Goal: Task Accomplishment & Management: Use online tool/utility

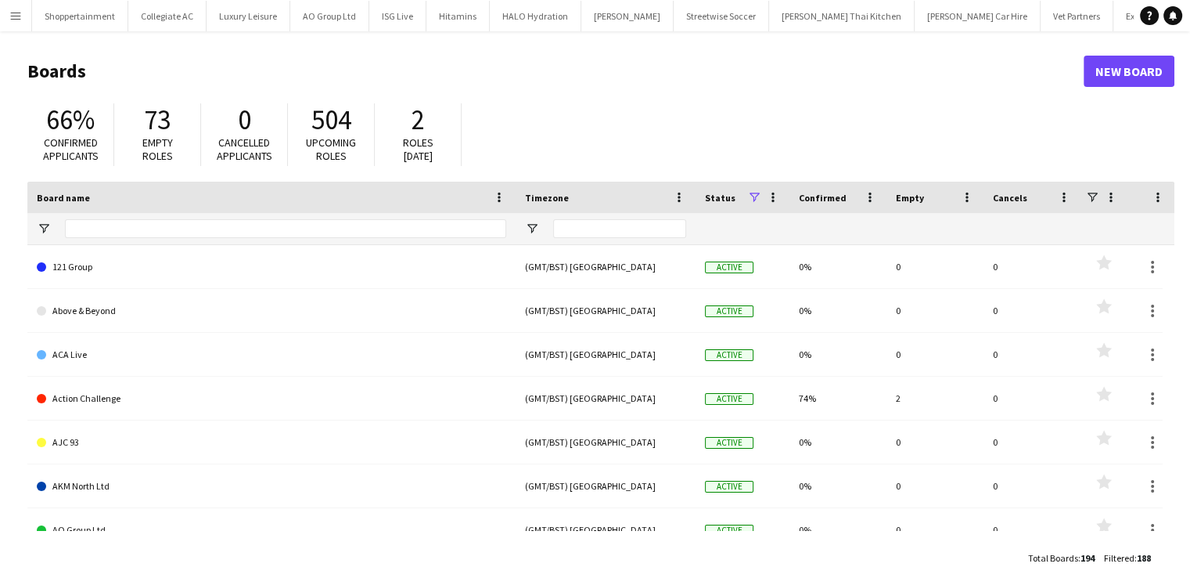
click at [13, 10] on app-icon "Menu" at bounding box center [15, 15] width 13 height 13
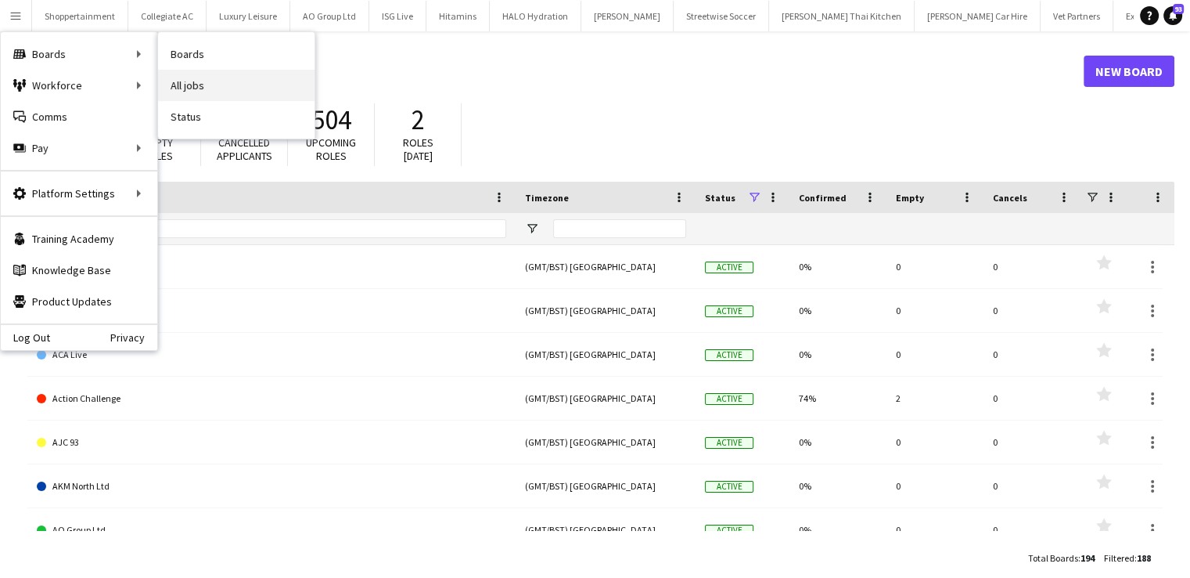
click at [192, 81] on link "All jobs" at bounding box center [236, 85] width 157 height 31
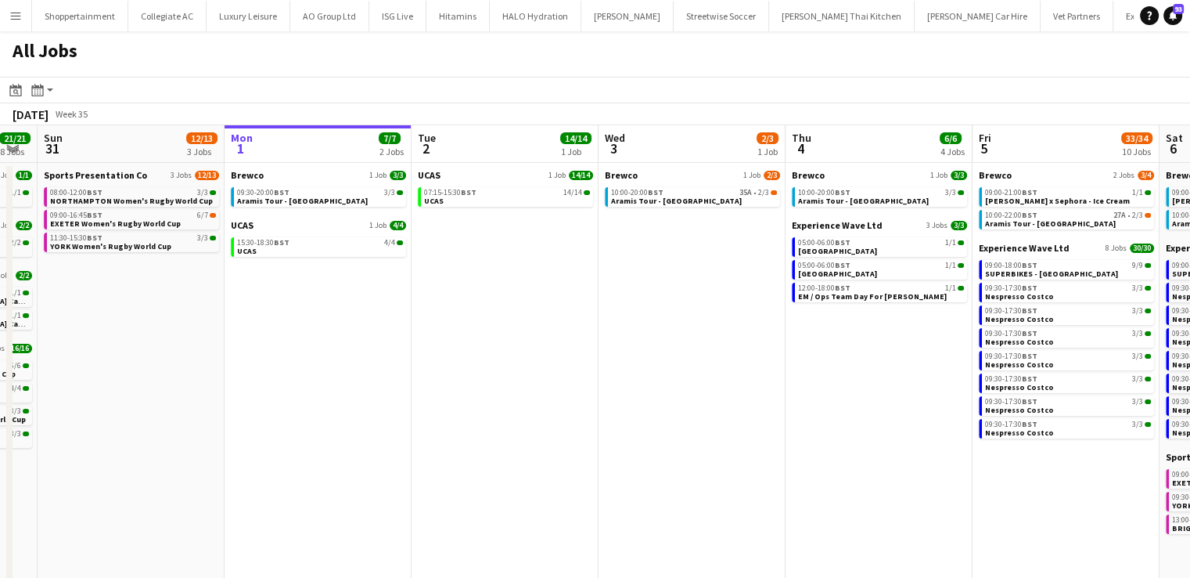
scroll to position [0, 428]
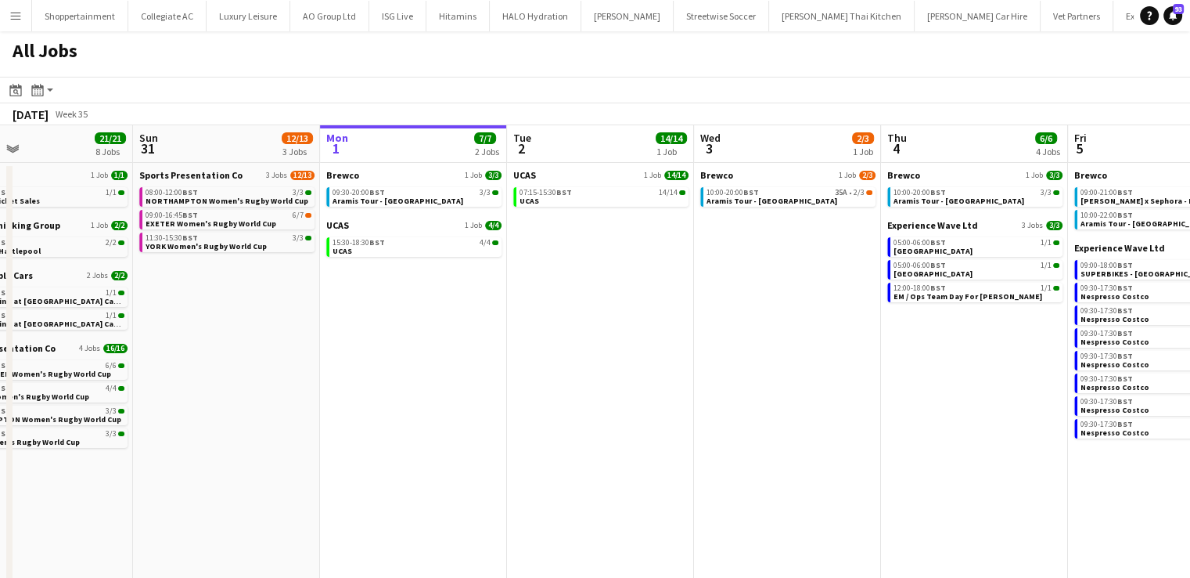
drag, startPoint x: 426, startPoint y: 361, endPoint x: 559, endPoint y: 355, distance: 133.2
click at [559, 355] on app-calendar-viewport "Thu 28 4/4 1 Job Fri 29 3/3 2 Jobs Sat 30 21/21 8 Jobs Sun 31 12/13 3 Jobs Mon …" at bounding box center [595, 389] width 1190 height 529
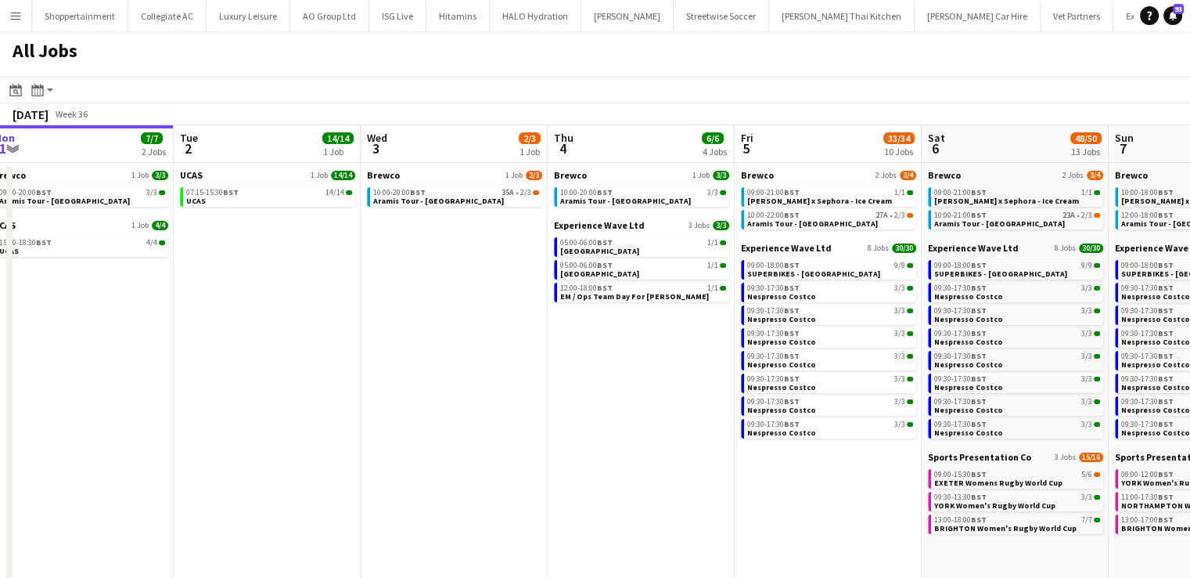
scroll to position [0, 444]
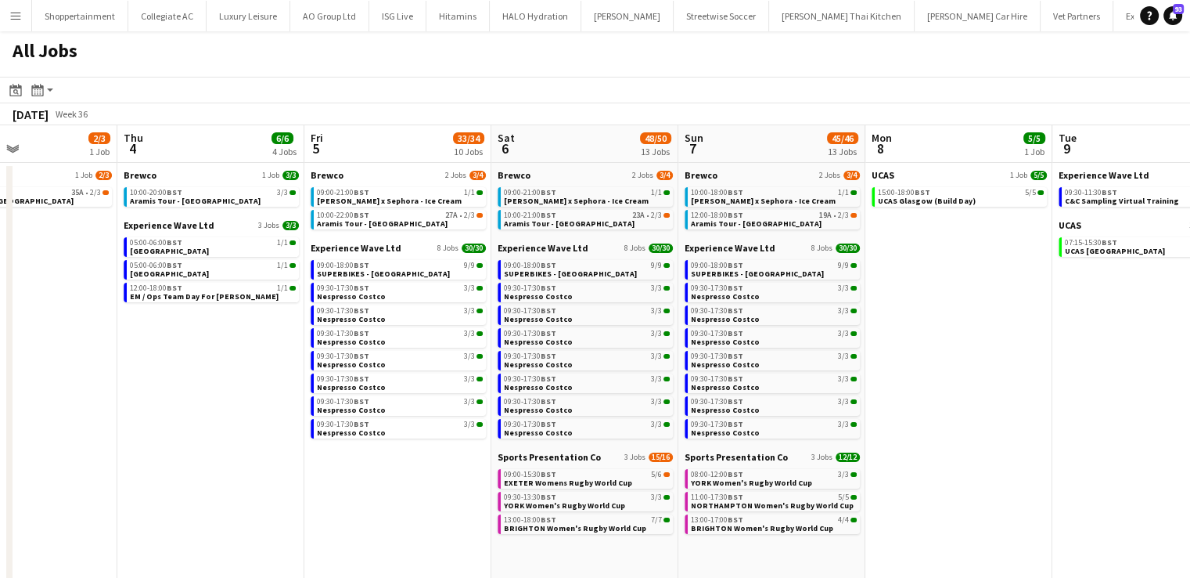
drag, startPoint x: 905, startPoint y: 408, endPoint x: 141, endPoint y: 324, distance: 768.4
click at [141, 324] on app-calendar-viewport "Mon 1 7/7 2 Jobs Tue 2 14/14 1 Job Wed 3 2/3 1 Job Thu 4 6/6 4 Jobs Fri 5 33/34…" at bounding box center [595, 389] width 1190 height 529
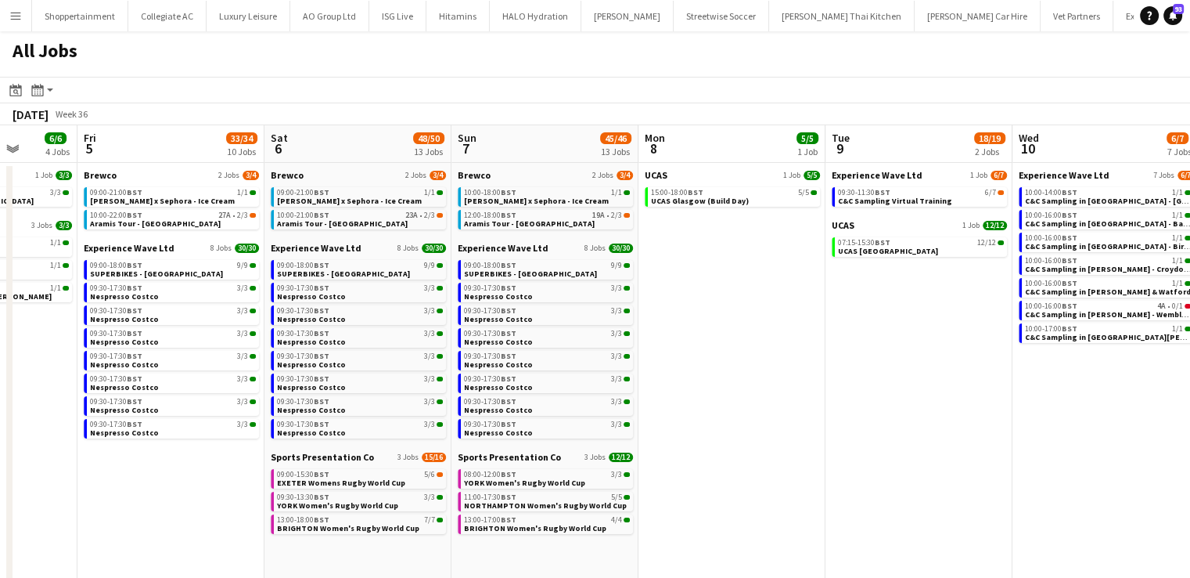
scroll to position [0, 374]
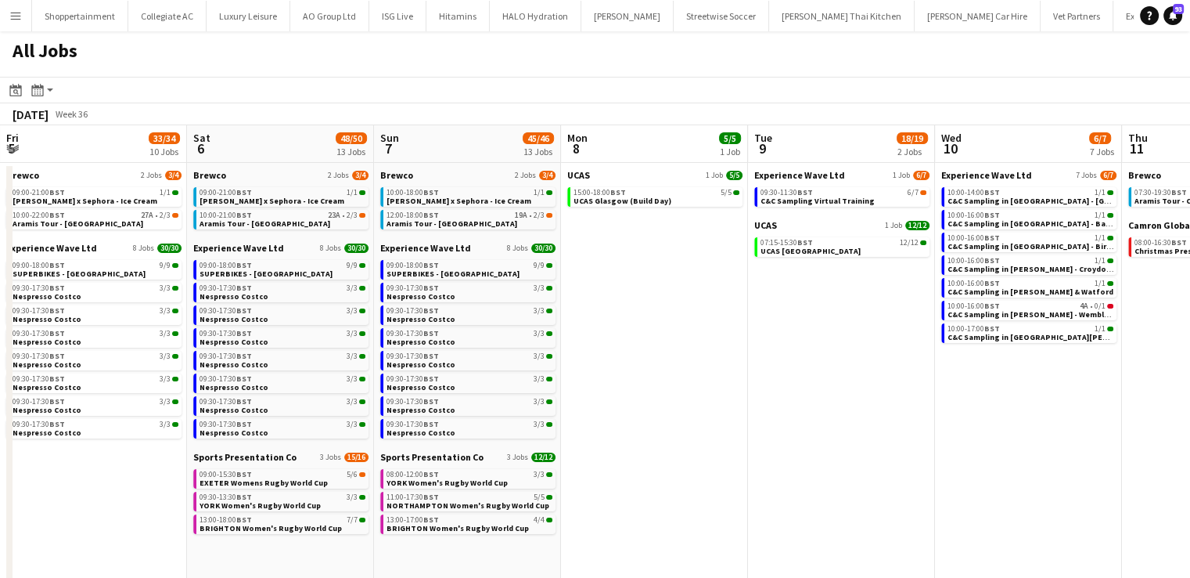
drag, startPoint x: 1029, startPoint y: 384, endPoint x: 673, endPoint y: 345, distance: 358.2
click at [673, 345] on app-calendar-viewport "Wed 3 2/3 1 Job Thu 4 6/6 4 Jobs Fri 5 33/34 10 Jobs Sat 6 48/50 13 Jobs Sun 7 …" at bounding box center [595, 469] width 1190 height 688
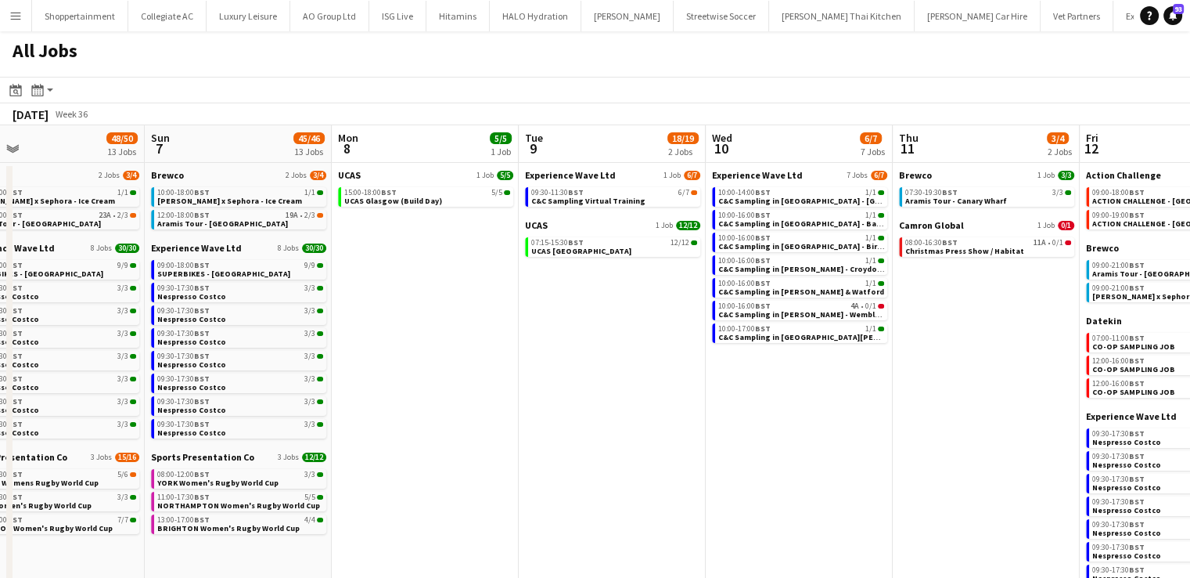
scroll to position [0, 644]
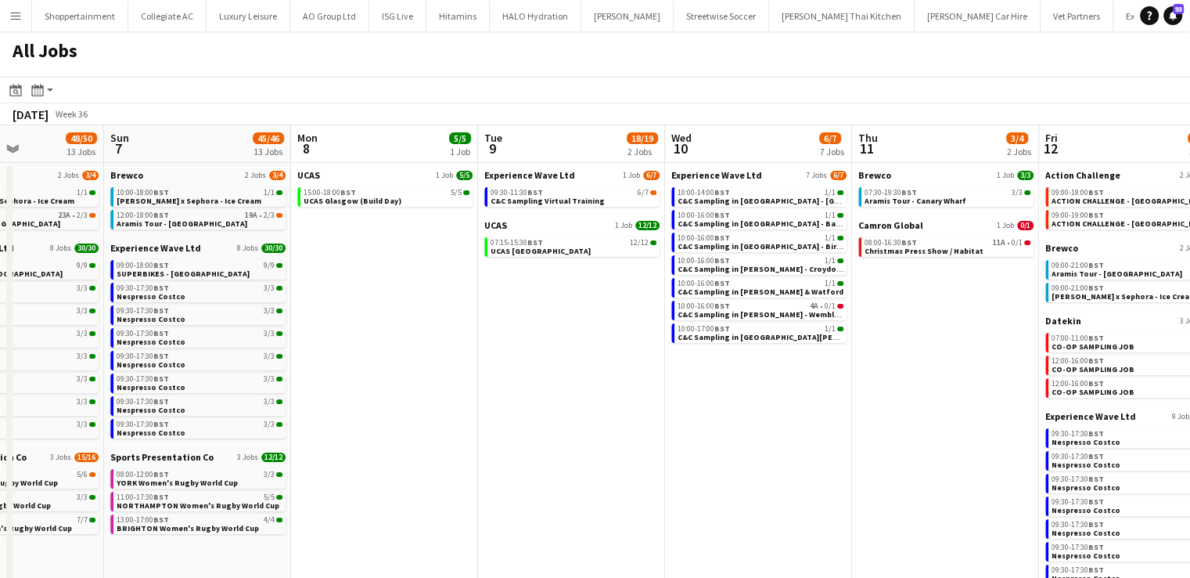
drag, startPoint x: 801, startPoint y: 458, endPoint x: 531, endPoint y: 419, distance: 272.7
click at [531, 419] on app-calendar-viewport "Wed 3 2/3 1 Job Thu 4 6/6 4 Jobs Fri 5 33/34 10 Jobs Sat 6 48/50 13 Jobs Sun 7 …" at bounding box center [595, 469] width 1190 height 688
click at [905, 254] on span "Christmas Press Show / Habitat" at bounding box center [924, 251] width 119 height 10
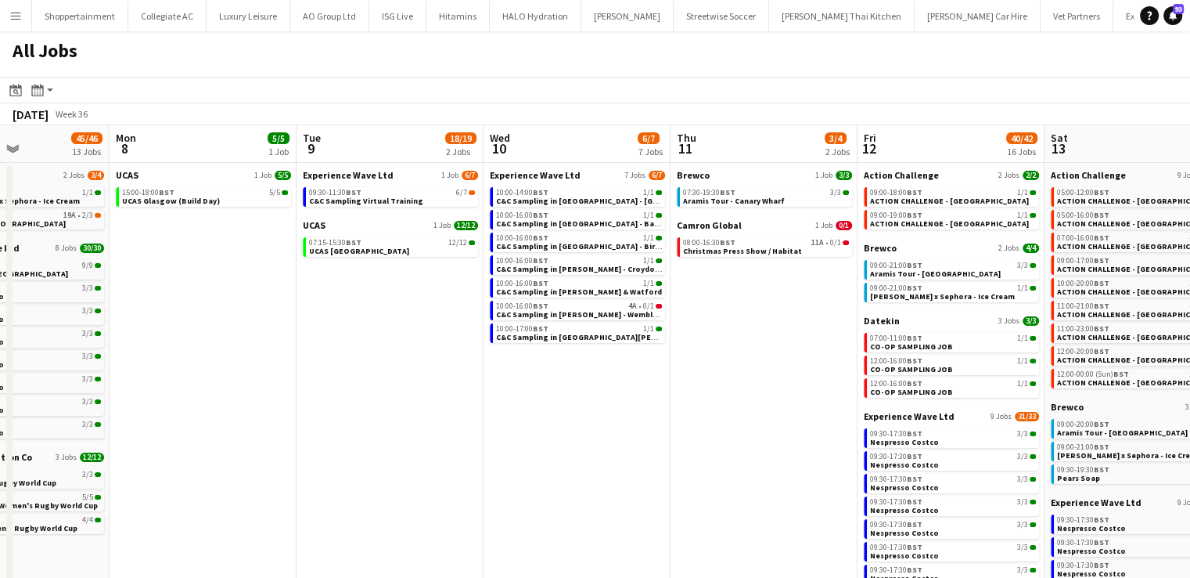
drag, startPoint x: 634, startPoint y: 367, endPoint x: 452, endPoint y: 393, distance: 183.4
click at [452, 393] on app-calendar-viewport "Fri 5 33/34 10 Jobs Sat 6 48/50 13 Jobs Sun 7 45/46 13 Jobs Mon 8 5/5 1 Job Tue…" at bounding box center [595, 469] width 1190 height 688
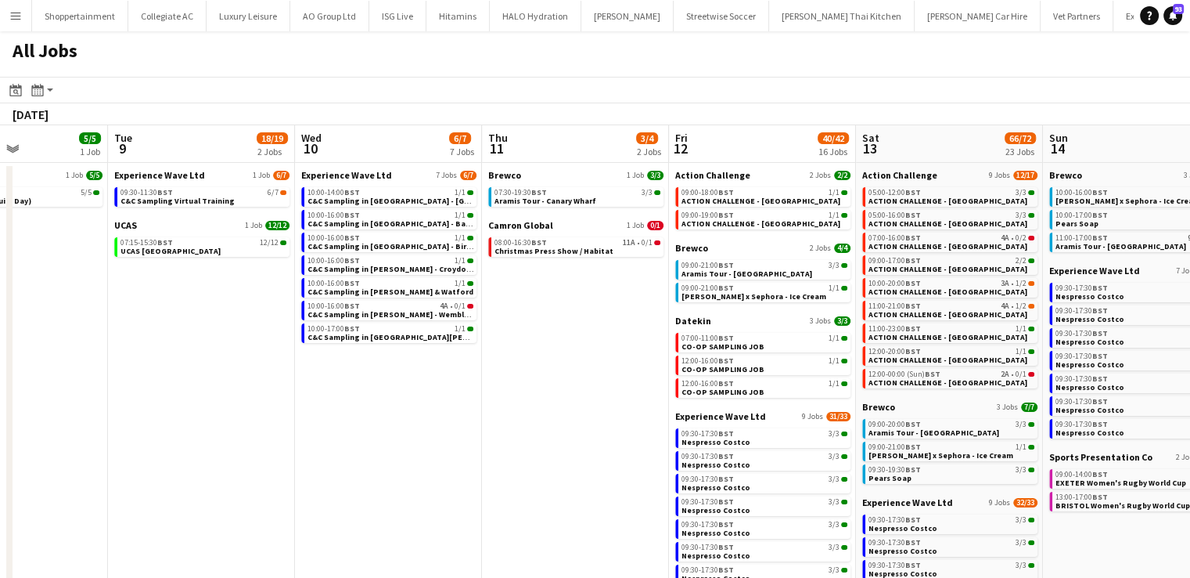
scroll to position [0, 684]
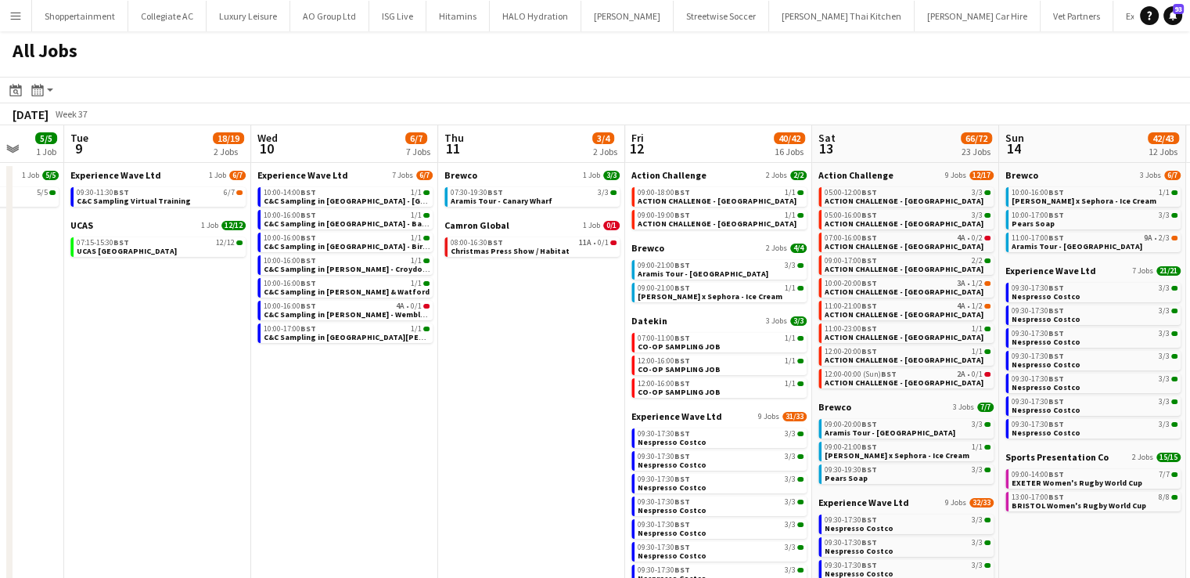
drag, startPoint x: 542, startPoint y: 437, endPoint x: 410, endPoint y: 457, distance: 133.0
click at [410, 457] on app-calendar-viewport "Fri 5 33/34 10 Jobs Sat 6 48/50 13 Jobs Sun 7 45/46 13 Jobs Mon 8 5/5 1 Job Tue…" at bounding box center [595, 469] width 1190 height 688
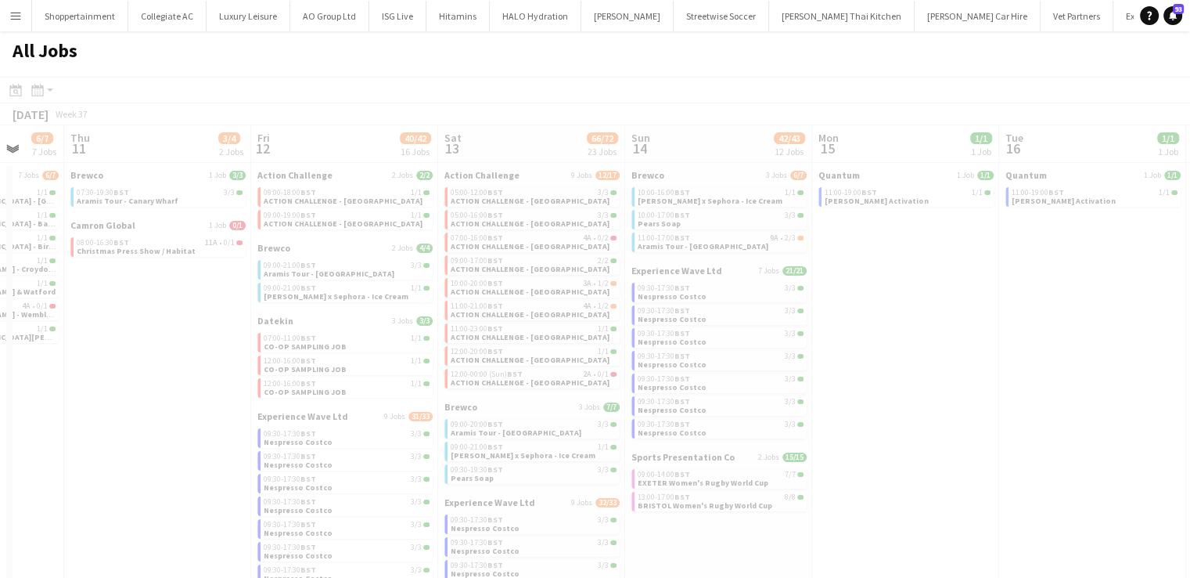
scroll to position [0, 423]
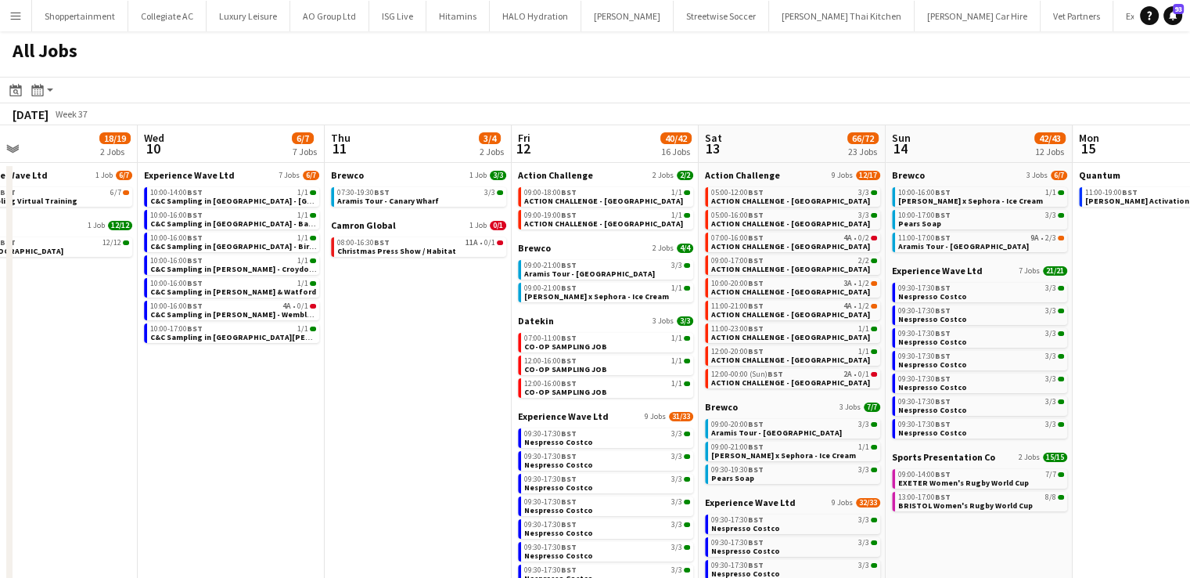
drag, startPoint x: 517, startPoint y: 452, endPoint x: 311, endPoint y: 453, distance: 205.8
click at [311, 453] on app-calendar-viewport "Sun 7 45/46 13 Jobs Mon 8 5/5 1 Job Tue 9 18/19 2 Jobs Wed 10 6/7 7 Jobs Thu 11…" at bounding box center [595, 469] width 1190 height 688
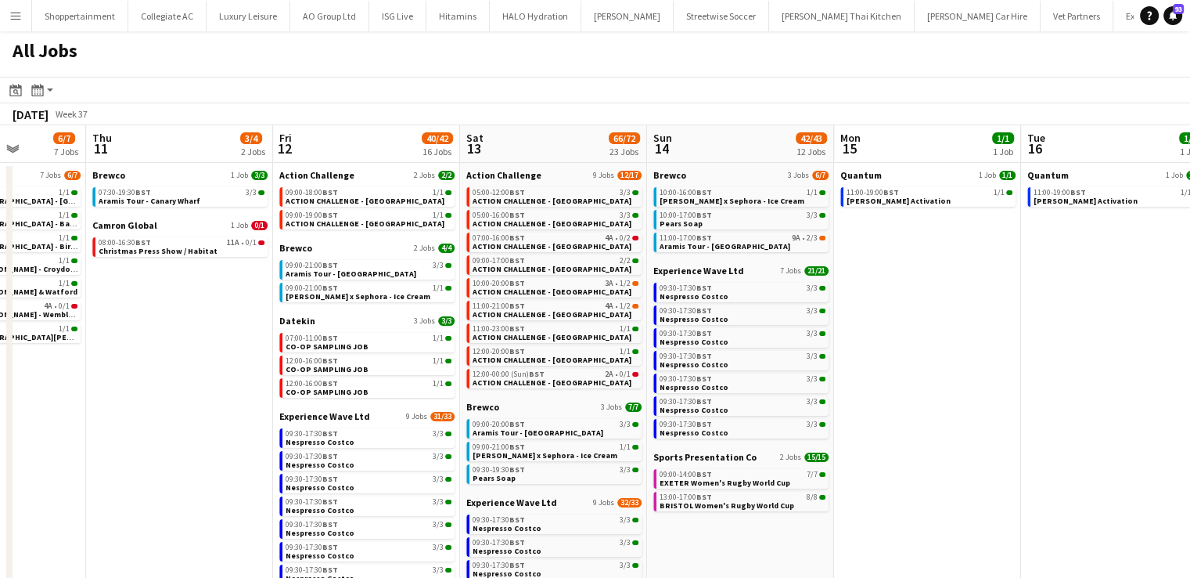
scroll to position [0, 671]
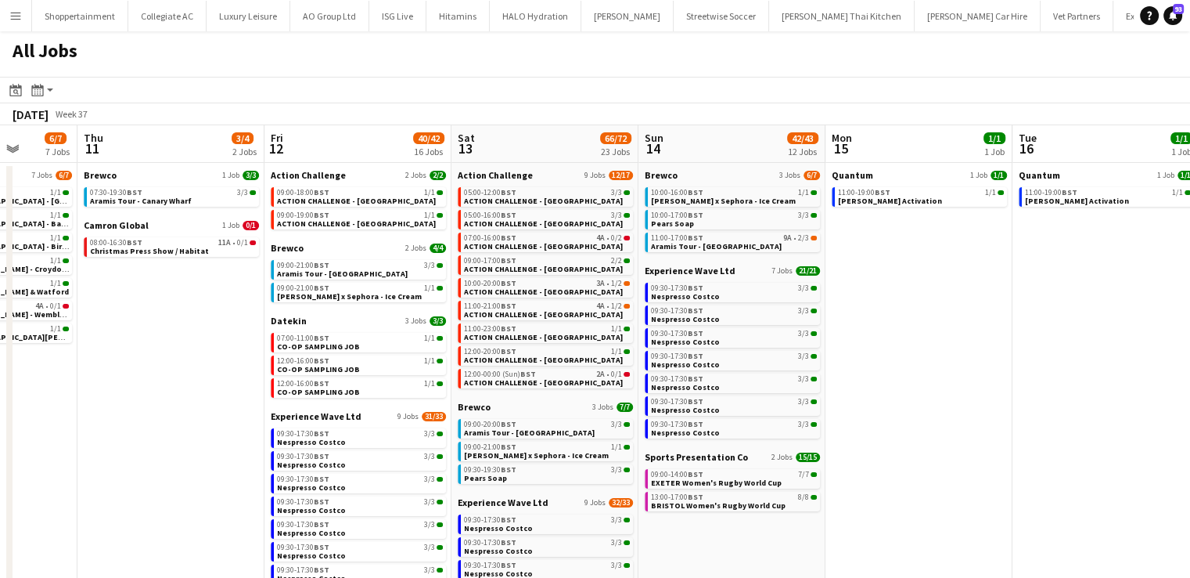
drag, startPoint x: 430, startPoint y: 423, endPoint x: 183, endPoint y: 411, distance: 247.6
click at [183, 411] on app-calendar-viewport "Sun 7 45/46 13 Jobs Mon 8 5/5 1 Job Tue 9 18/19 2 Jobs Wed 10 6/7 7 Jobs Thu 11…" at bounding box center [595, 469] width 1190 height 688
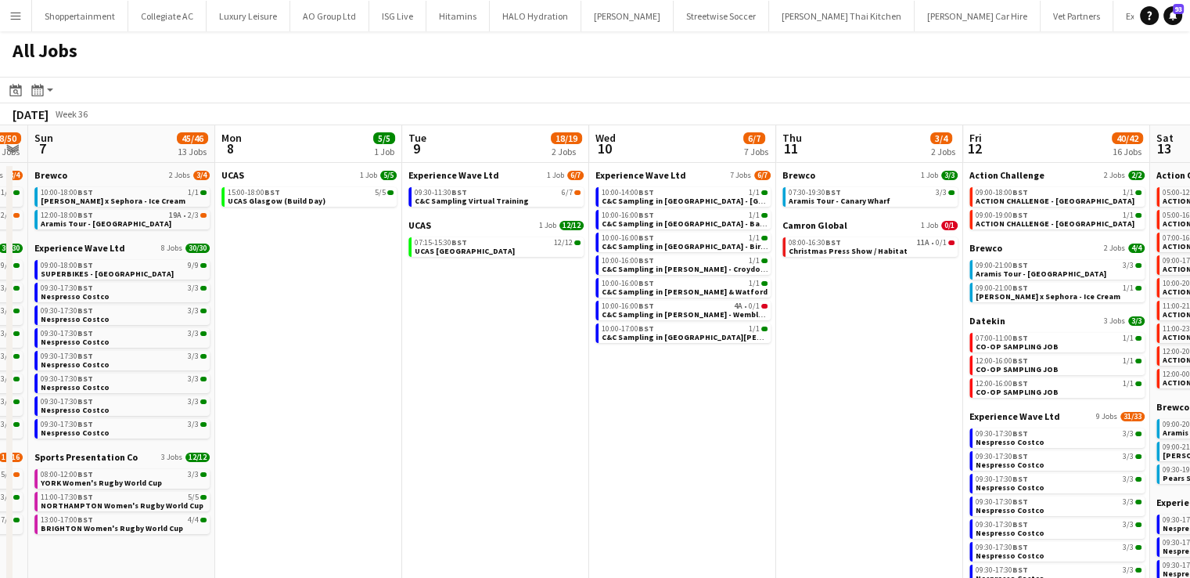
scroll to position [0, 462]
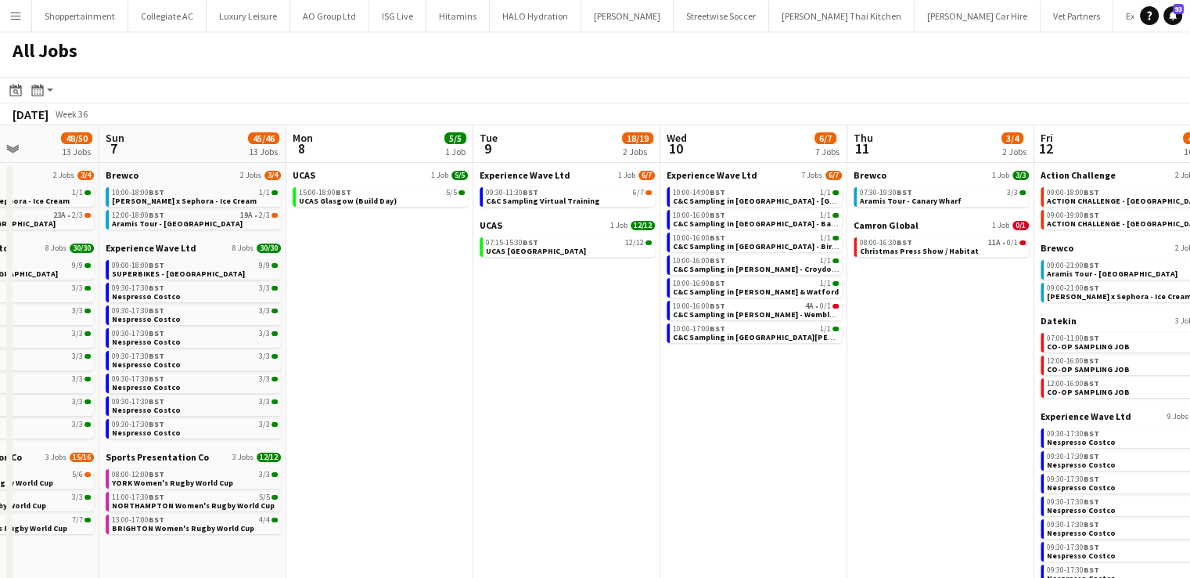
drag, startPoint x: 100, startPoint y: 401, endPoint x: 941, endPoint y: 602, distance: 864.3
click at [941, 577] on html "Menu Boards Boards Boards All jobs Status Workforce Workforce My Workforce Recr…" at bounding box center [595, 406] width 1190 height 813
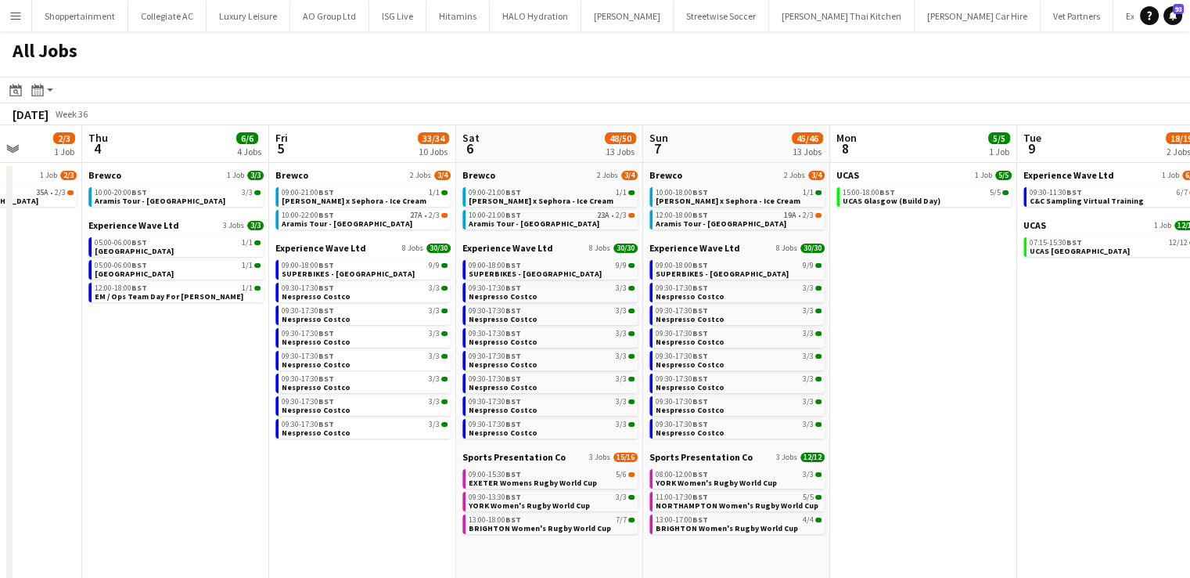
scroll to position [0, 469]
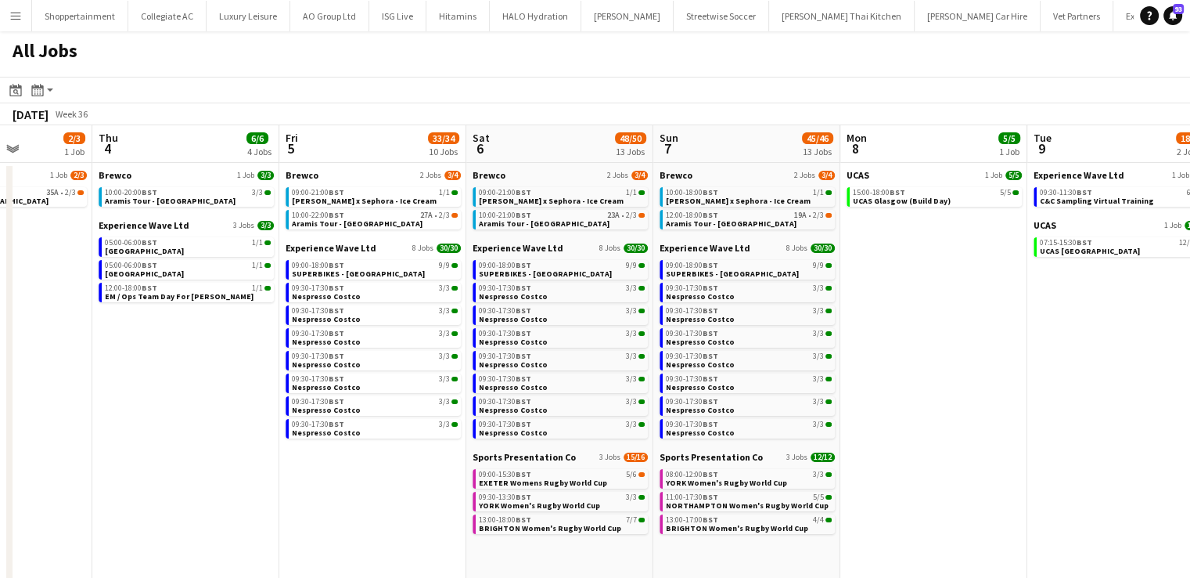
drag, startPoint x: 614, startPoint y: 406, endPoint x: 1201, endPoint y: 584, distance: 614.0
click at [1190, 577] on html "Menu Boards Boards Boards All jobs Status Workforce Workforce My Workforce Recr…" at bounding box center [595, 406] width 1190 height 813
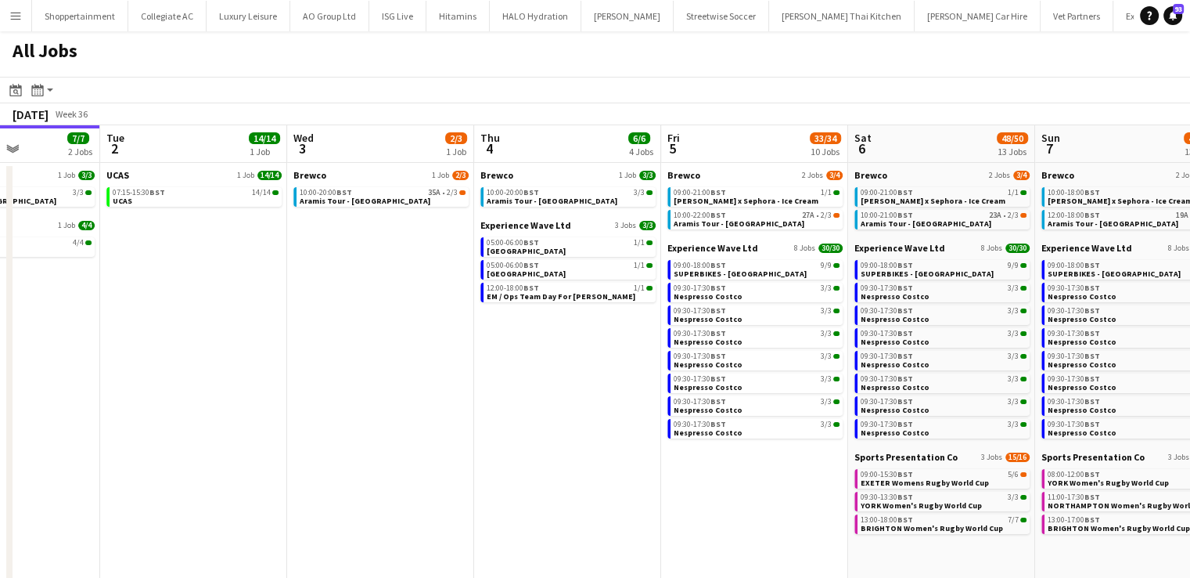
scroll to position [0, 440]
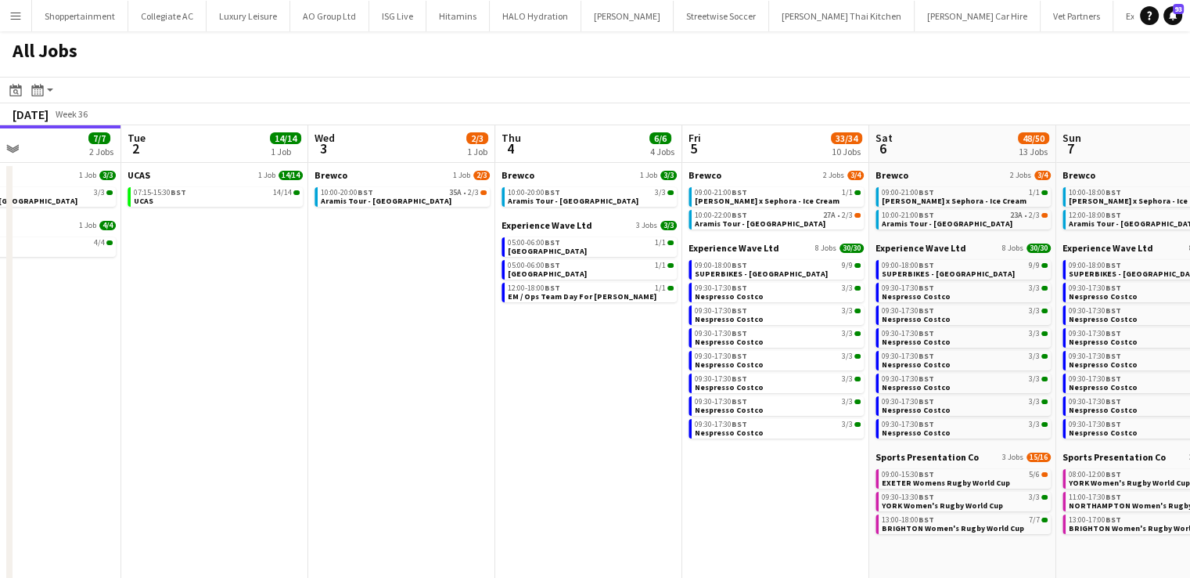
drag, startPoint x: 184, startPoint y: 494, endPoint x: 587, endPoint y: 517, distance: 403.7
click at [587, 517] on app-calendar-viewport "Sat 30 21/21 8 Jobs Sun 31 12/13 3 Jobs Mon 1 7/7 2 Jobs Tue 2 14/14 1 Job Wed …" at bounding box center [595, 469] width 1190 height 688
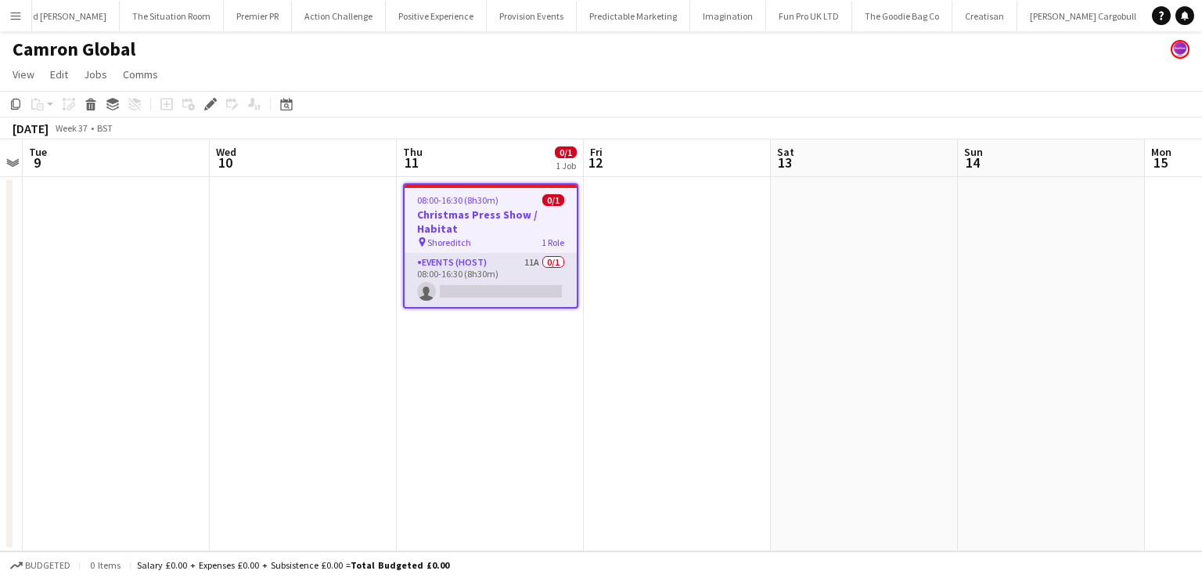
scroll to position [0, 10410]
click at [515, 267] on app-card-role "Events (Host) 11A 0/1 08:00-16:30 (8h30m) single-neutral-actions" at bounding box center [491, 280] width 172 height 53
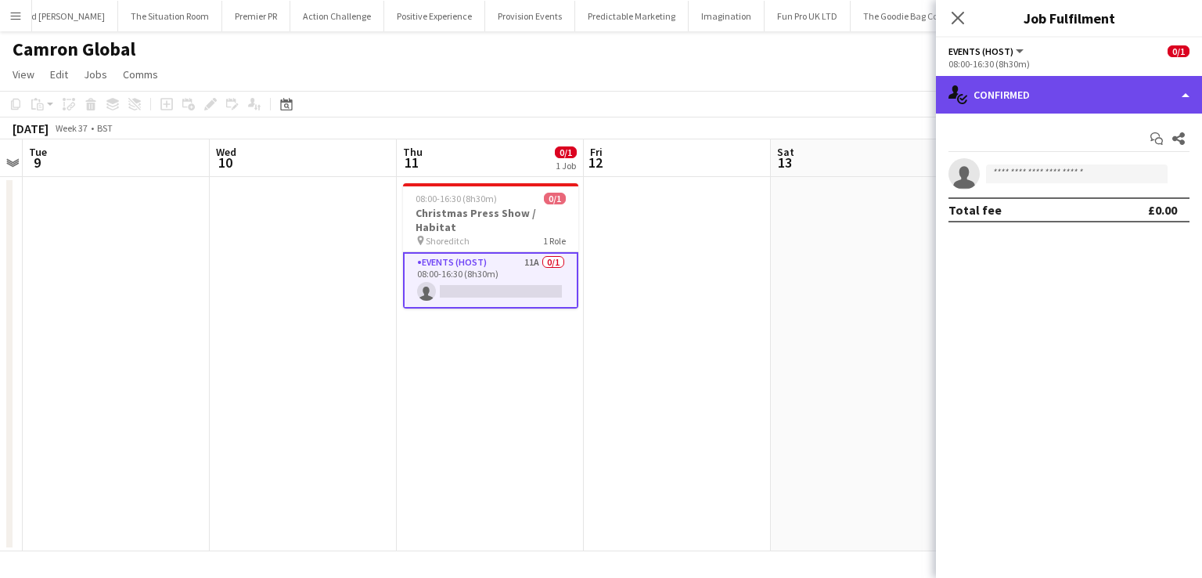
click at [1183, 97] on div "single-neutral-actions-check-2 Confirmed" at bounding box center [1069, 95] width 266 height 38
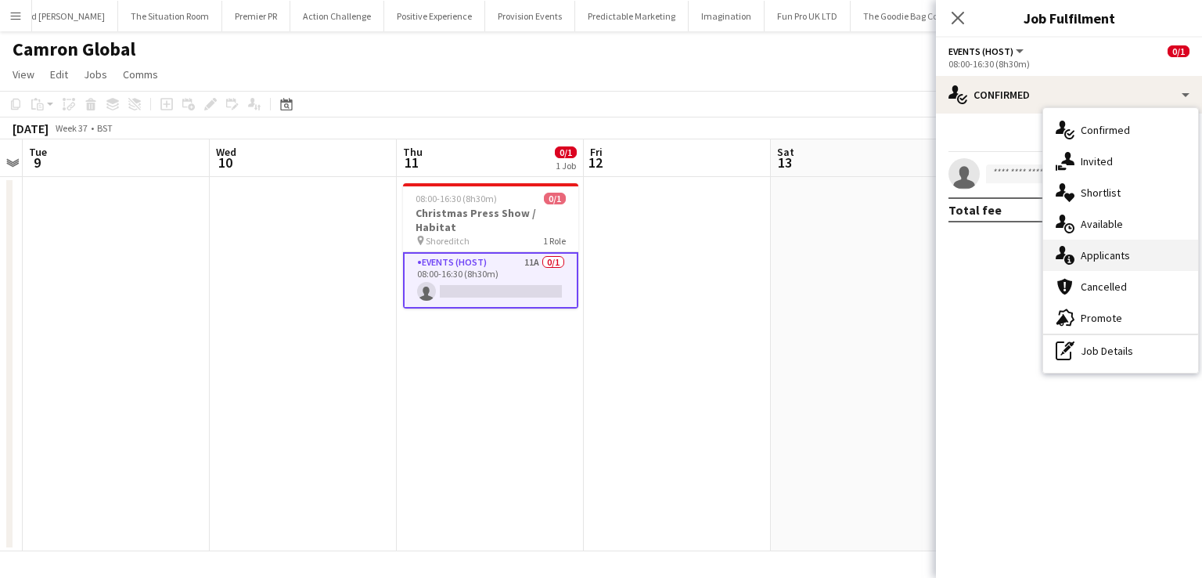
click at [1122, 249] on div "single-neutral-actions-information Applicants" at bounding box center [1120, 254] width 155 height 31
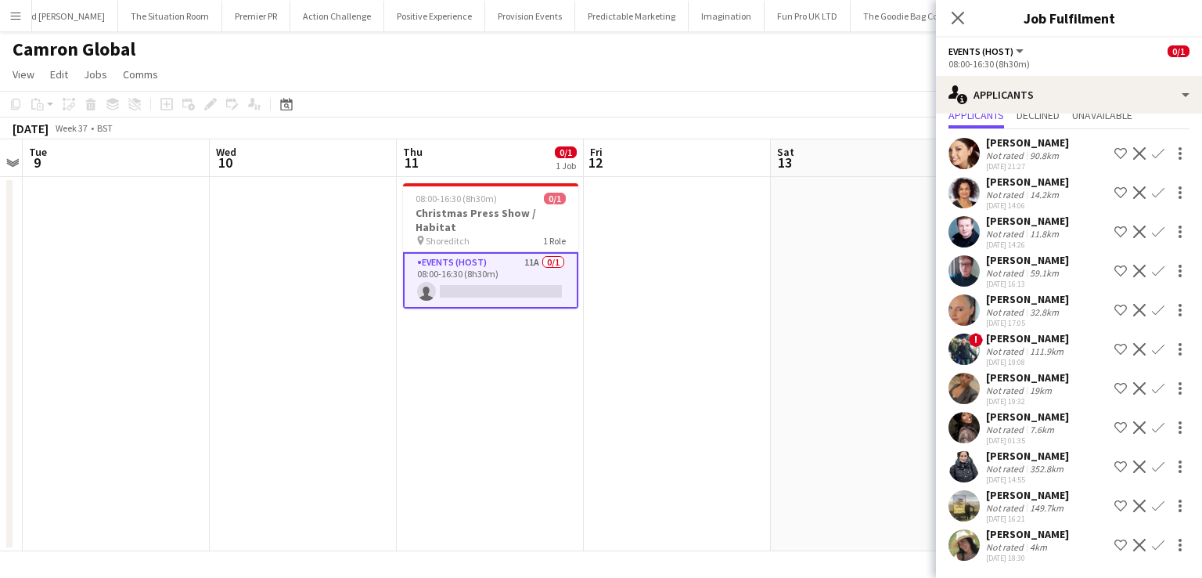
scroll to position [0, 0]
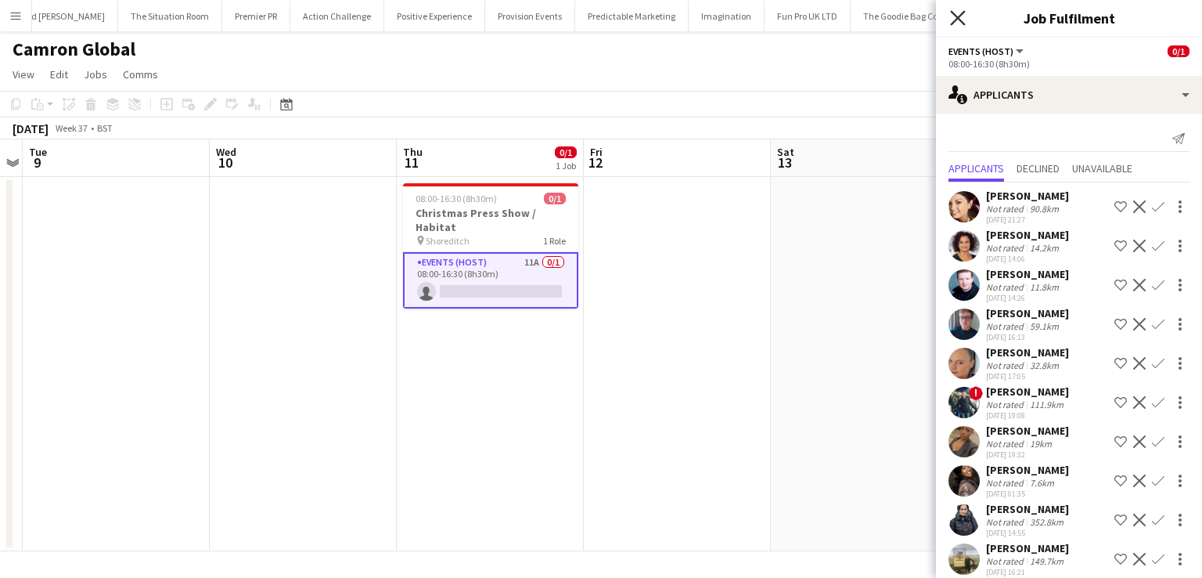
click at [956, 14] on icon "Close pop-in" at bounding box center [957, 17] width 15 height 15
